Goal: Book appointment/travel/reservation

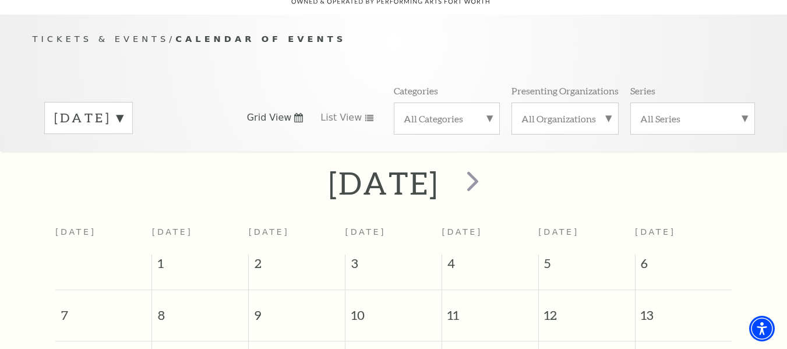
drag, startPoint x: 771, startPoint y: 90, endPoint x: 791, endPoint y: 91, distance: 19.8
click at [778, 91] on div "Tickets & Events / Calendar of Events [DATE] Grid View List View Categories All…" at bounding box center [393, 83] width 787 height 137
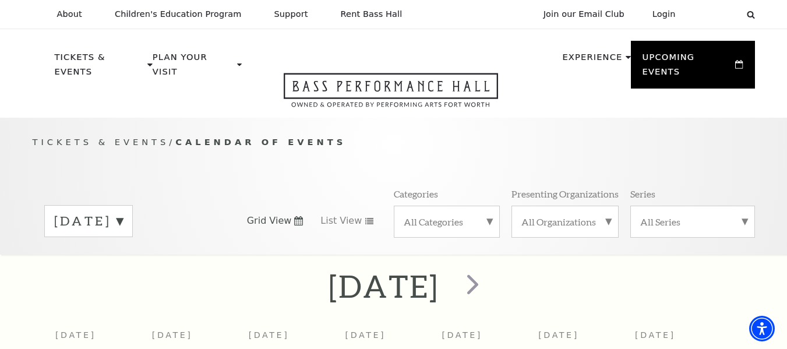
click at [123, 212] on label "[DATE]" at bounding box center [88, 221] width 69 height 18
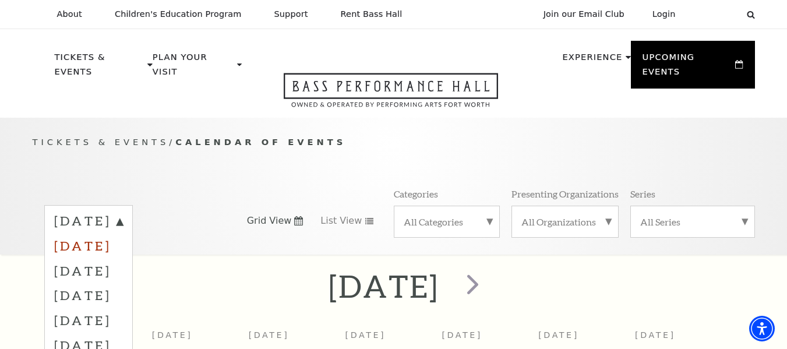
click at [123, 233] on label "[DATE]" at bounding box center [88, 245] width 69 height 25
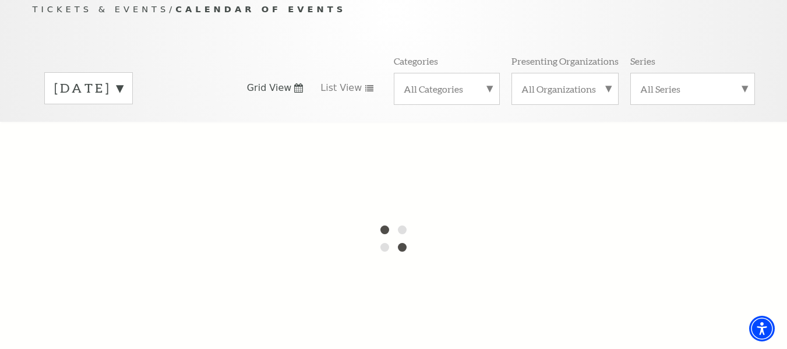
scroll to position [172, 0]
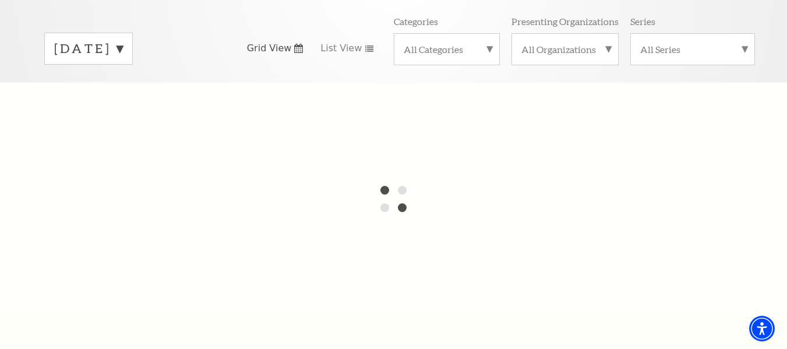
click at [123, 40] on label "[DATE]" at bounding box center [88, 49] width 69 height 18
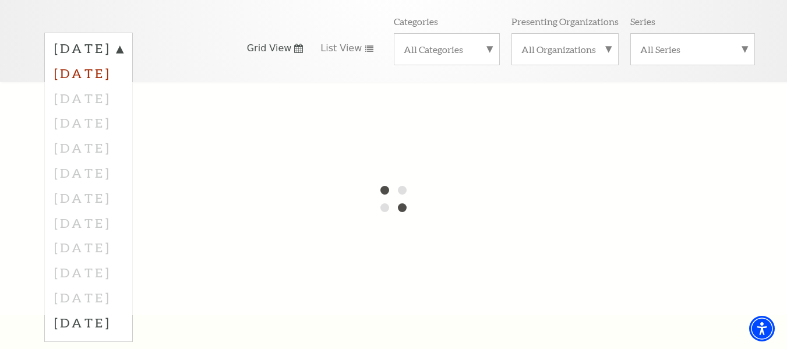
click at [123, 61] on label "[DATE]" at bounding box center [88, 73] width 69 height 25
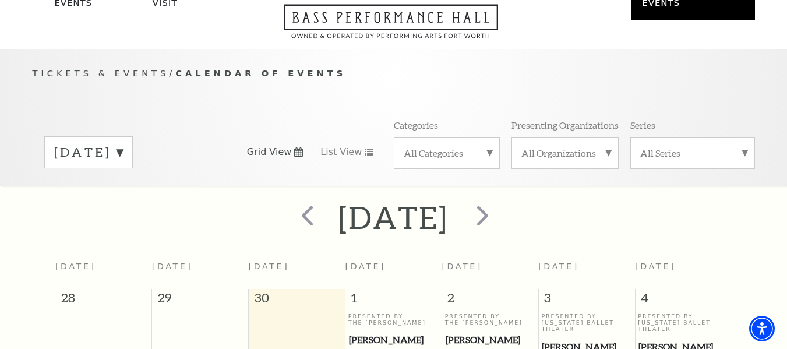
scroll to position [2, 0]
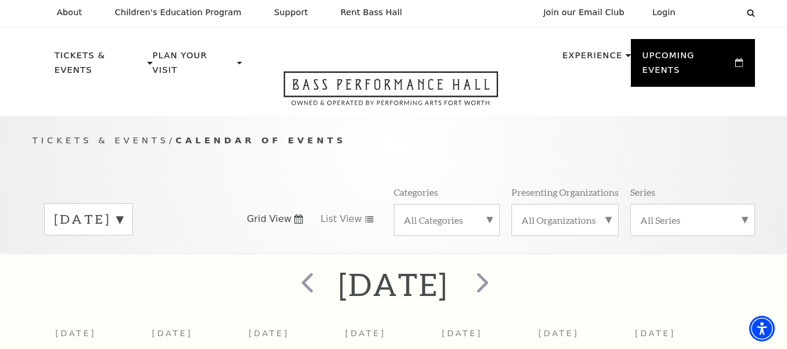
click at [123, 210] on label "[DATE]" at bounding box center [88, 219] width 69 height 18
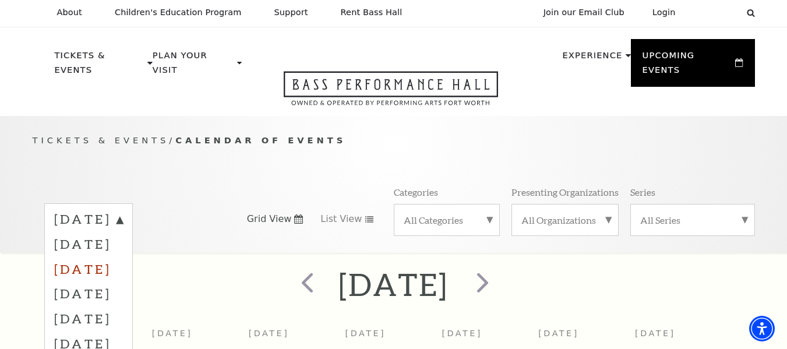
click at [123, 256] on label "[DATE]" at bounding box center [88, 268] width 69 height 25
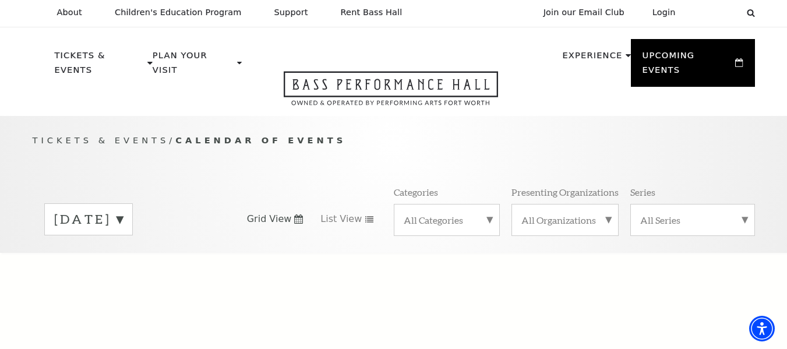
click at [133, 214] on div "[DATE]" at bounding box center [88, 219] width 89 height 32
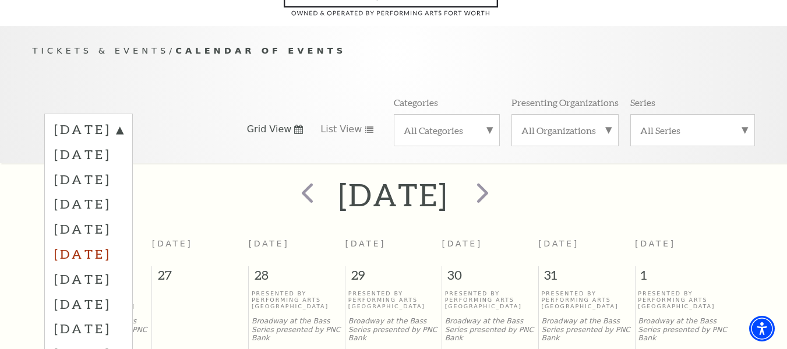
scroll to position [103, 0]
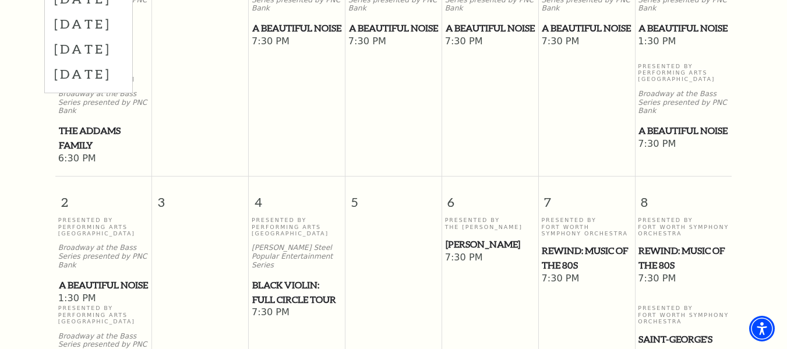
scroll to position [432, 0]
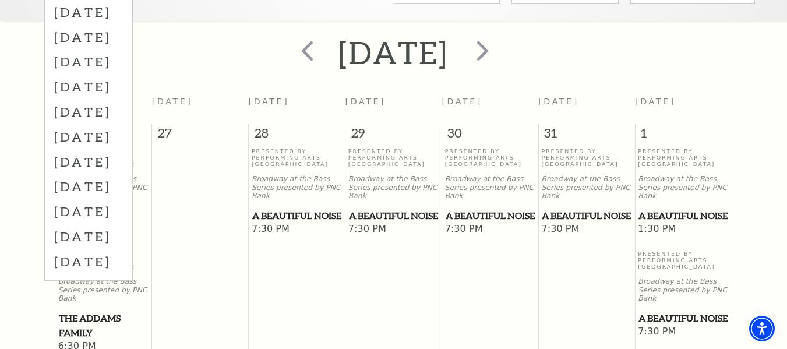
scroll to position [0, 0]
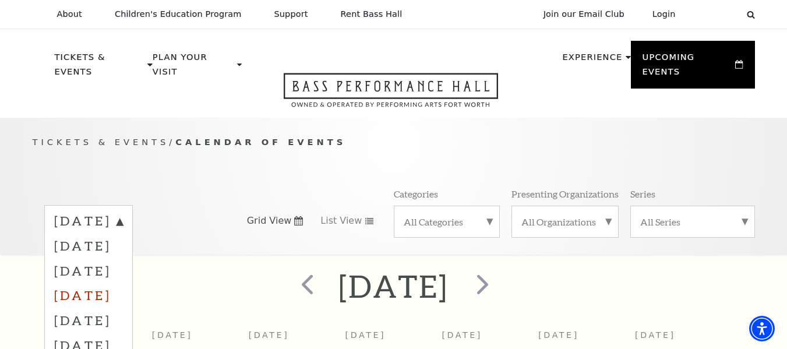
click at [96, 283] on label "[DATE]" at bounding box center [88, 295] width 69 height 25
